Goal: Find specific page/section: Find specific page/section

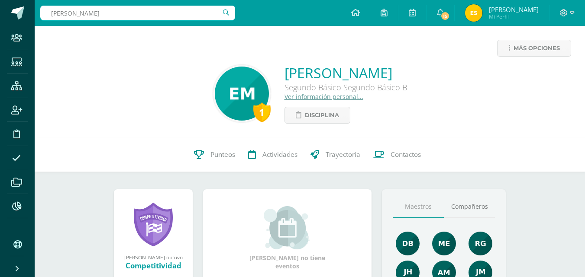
click at [90, 17] on input "josue lopez" at bounding box center [137, 13] width 195 height 15
type input "diego jafet"
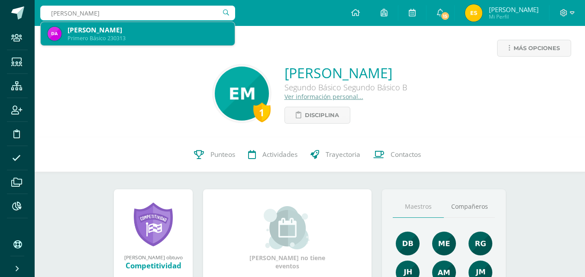
click at [142, 39] on div "Primero Básico 230313" at bounding box center [148, 38] width 160 height 7
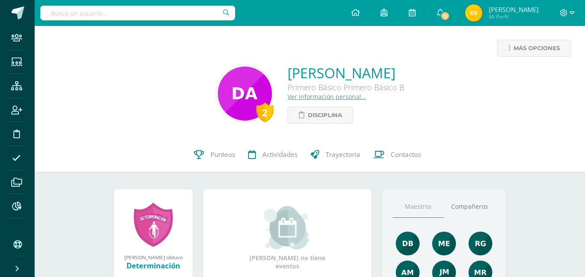
click at [409, 158] on span "Contactos" at bounding box center [405, 154] width 30 height 9
